Goal: Obtain resource: Download file/media

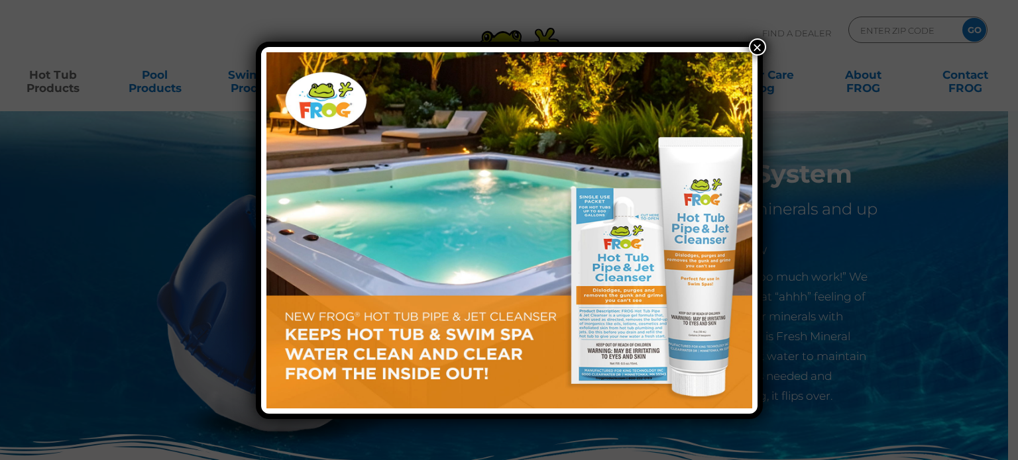
click at [492, 258] on img at bounding box center [509, 230] width 486 height 356
click at [758, 42] on button "×" at bounding box center [757, 46] width 17 height 17
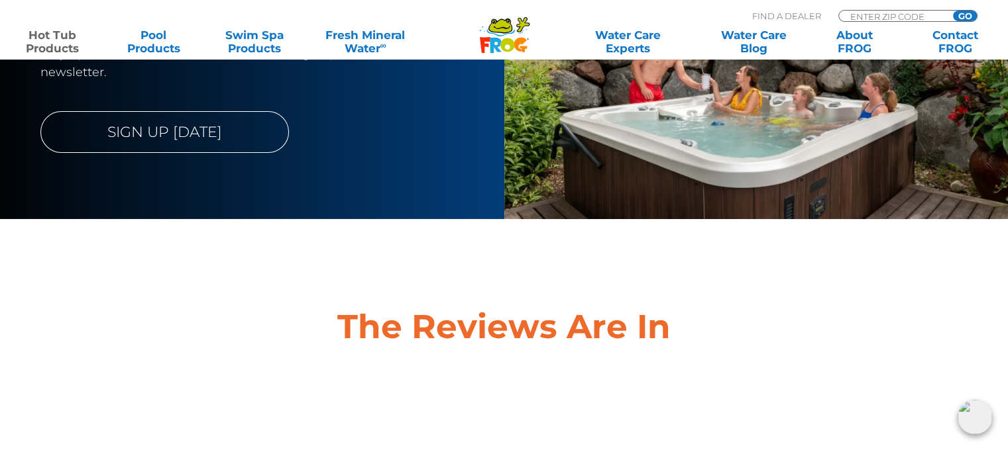
scroll to position [4505, 0]
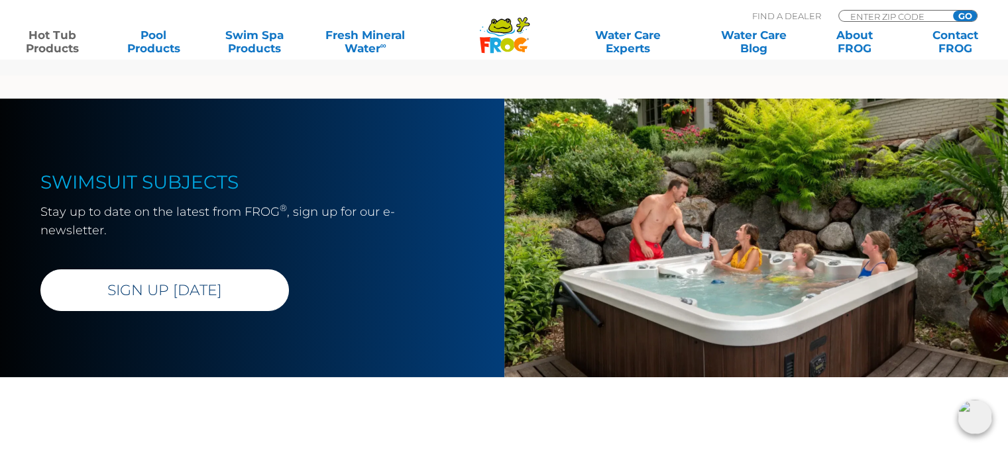
click at [211, 282] on link "SIGN UP TODAY" at bounding box center [164, 291] width 248 height 42
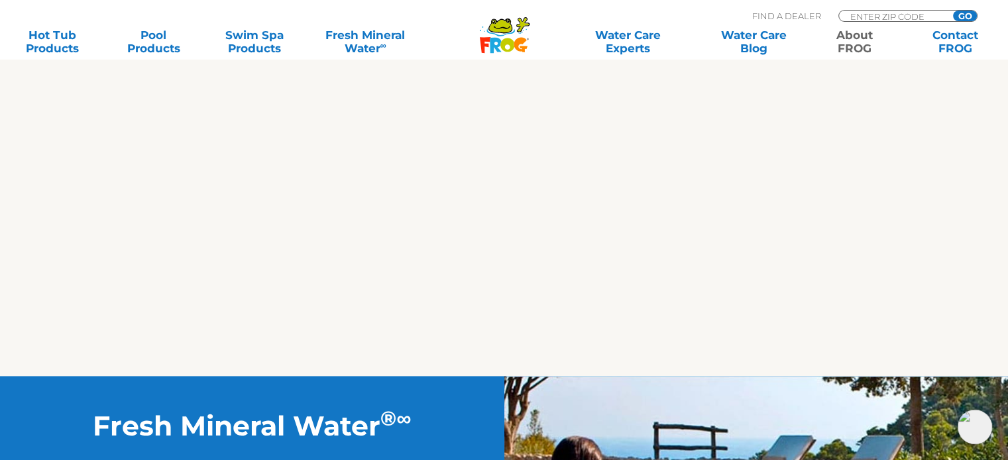
scroll to position [1524, 0]
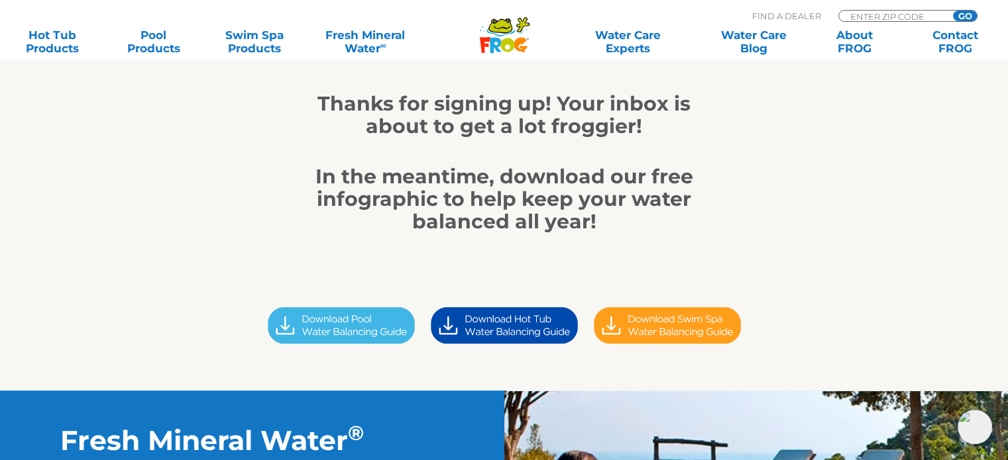
scroll to position [199, 0]
click at [488, 327] on img at bounding box center [504, 326] width 163 height 46
click at [486, 321] on img at bounding box center [504, 326] width 163 height 46
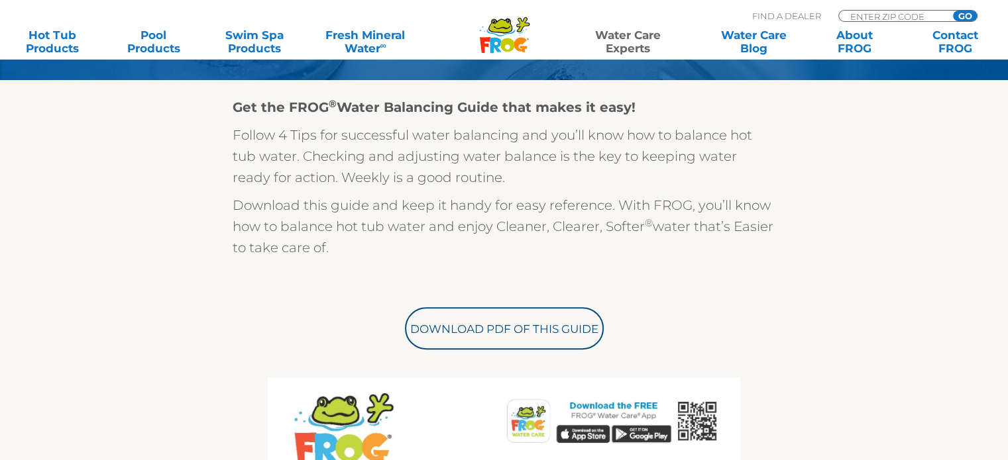
scroll to position [331, 0]
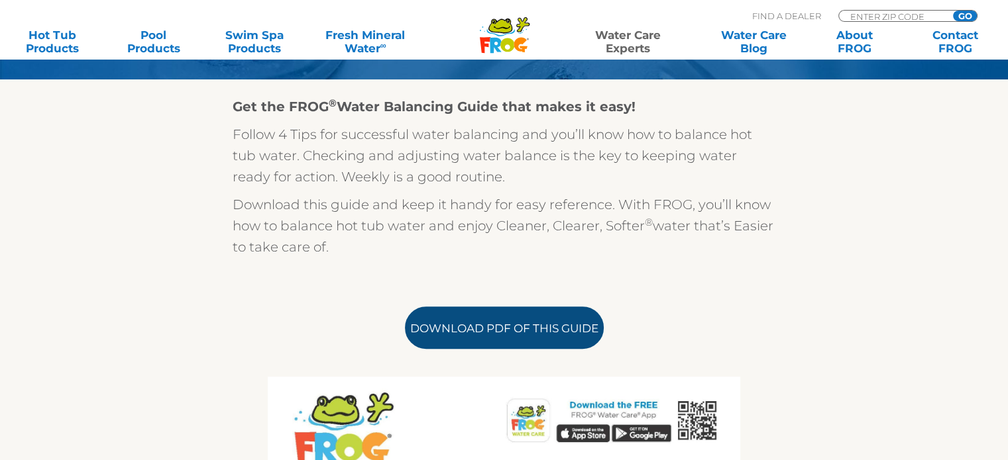
click at [511, 323] on link "Download PDF of this Guide" at bounding box center [504, 328] width 199 height 42
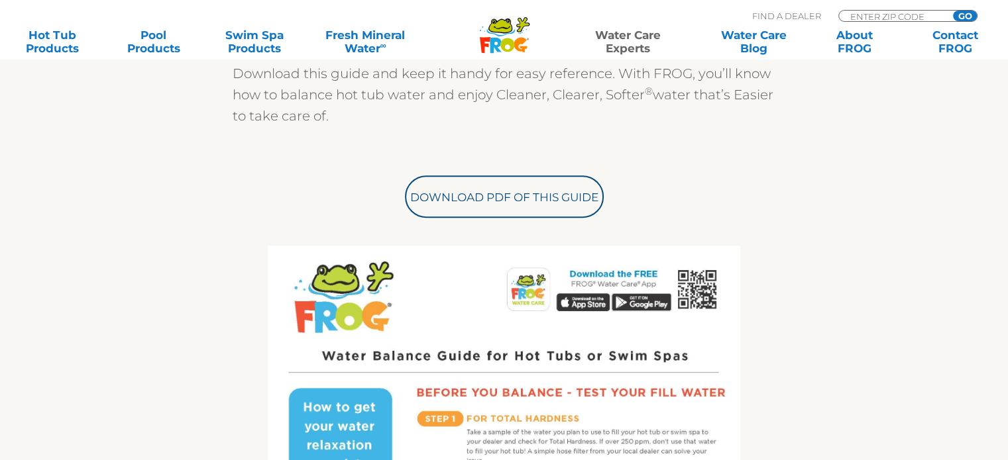
scroll to position [464, 0]
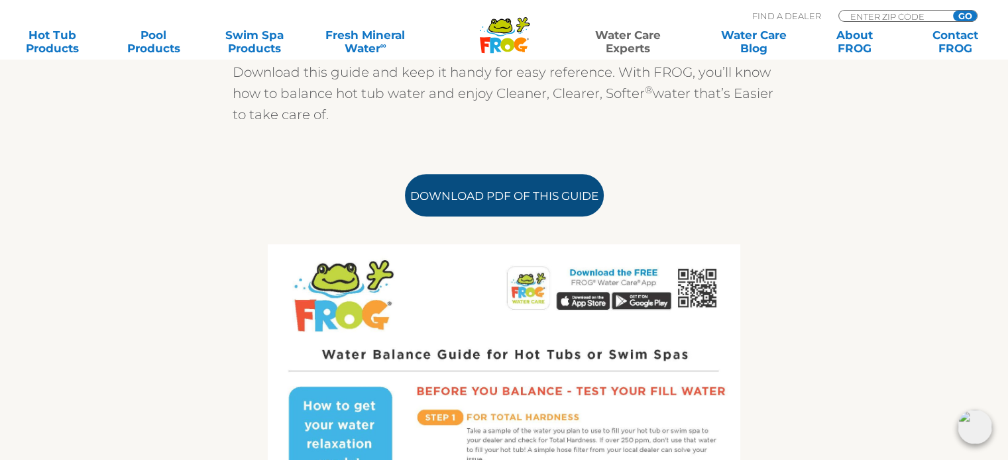
click at [527, 204] on link "Download PDF of this Guide" at bounding box center [504, 195] width 199 height 42
